Goal: Task Accomplishment & Management: Manage account settings

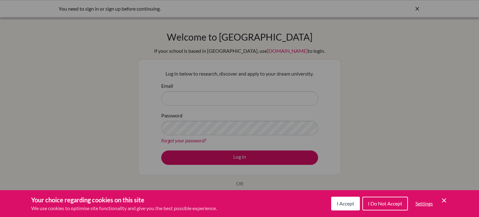
click at [358, 201] on button "I Accept" at bounding box center [345, 203] width 29 height 14
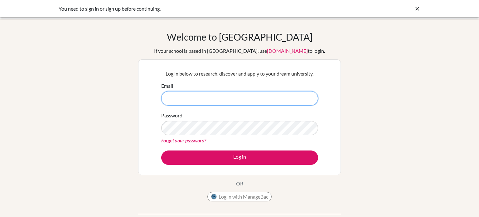
click at [249, 100] on input "Email" at bounding box center [239, 98] width 157 height 14
type input "[EMAIL_ADDRESS][DOMAIN_NAME]"
click at [161, 150] on button "Log in" at bounding box center [239, 157] width 157 height 14
click at [244, 95] on input "[EMAIL_ADDRESS][DOMAIN_NAME]" at bounding box center [239, 98] width 157 height 14
drag, startPoint x: 227, startPoint y: 99, endPoint x: 335, endPoint y: 106, distance: 108.4
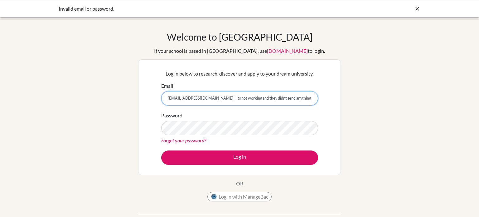
click at [335, 106] on div "Log in below to research, discover and apply to your dream university. Email [E…" at bounding box center [239, 117] width 203 height 116
click at [302, 99] on input "[EMAIL_ADDRESS][DOMAIN_NAME] Its not working and they didnt send anything" at bounding box center [239, 98] width 157 height 14
drag, startPoint x: 301, startPoint y: 99, endPoint x: 224, endPoint y: 105, distance: 77.8
click at [224, 105] on input "[EMAIL_ADDRESS][DOMAIN_NAME] Its not working and they didnt send anything" at bounding box center [239, 98] width 157 height 14
click at [300, 99] on input "[EMAIL_ADDRESS][DOMAIN_NAME] Its not working and they didnt send anything" at bounding box center [239, 98] width 157 height 14
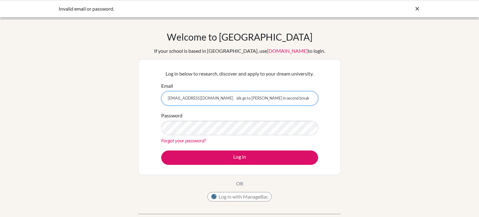
drag, startPoint x: 282, startPoint y: 99, endPoint x: 224, endPoint y: 96, distance: 57.5
click at [224, 96] on input "[EMAIL_ADDRESS][DOMAIN_NAME] idk go to [PERSON_NAME] in second break" at bounding box center [239, 98] width 157 height 14
drag, startPoint x: 219, startPoint y: 100, endPoint x: 291, endPoint y: 110, distance: 73.1
click at [291, 110] on form "Email [EMAIL_ADDRESS][DOMAIN_NAME] idk go to [PERSON_NAME] in second break Pass…" at bounding box center [239, 123] width 157 height 83
type input "[EMAIL_ADDRESS][DOMAIN_NAME]"
